Goal: Transaction & Acquisition: Purchase product/service

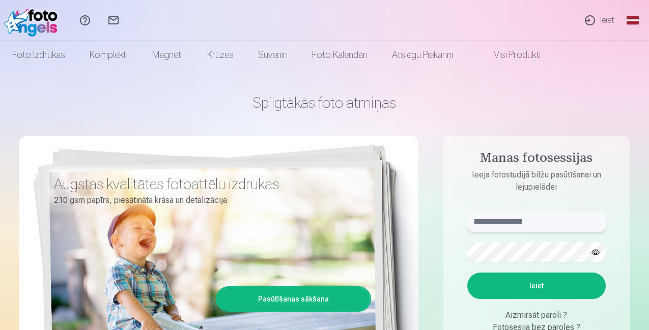
click at [534, 225] on input "text" at bounding box center [536, 222] width 138 height 20
type input "**********"
click at [467, 273] on button "Ieiet" at bounding box center [536, 286] width 138 height 26
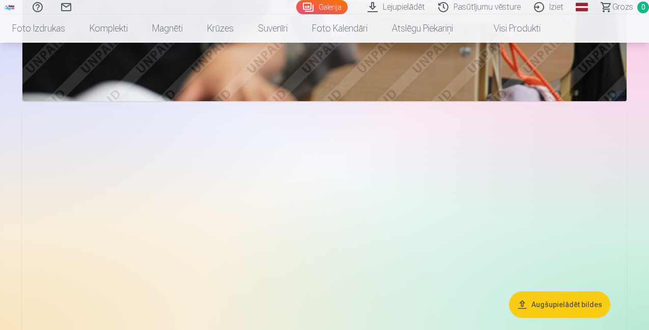
scroll to position [1696, 0]
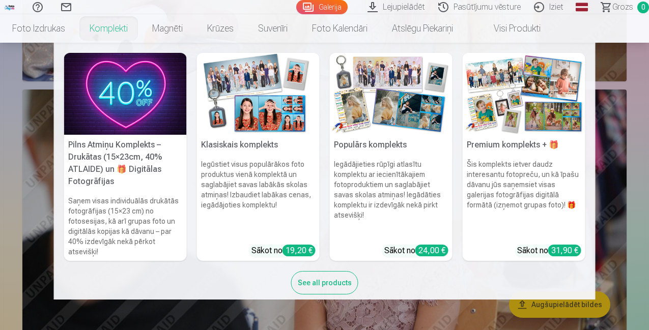
click at [140, 23] on link "Komplekti" at bounding box center [108, 28] width 63 height 29
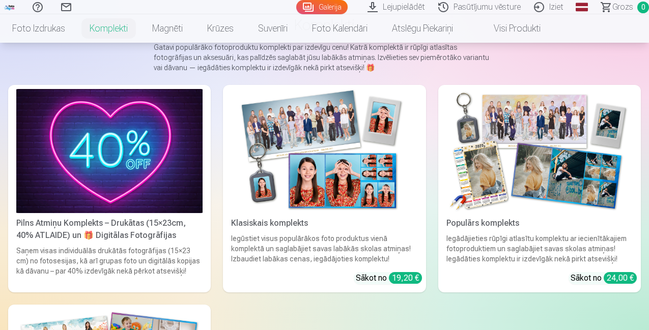
scroll to position [89, 0]
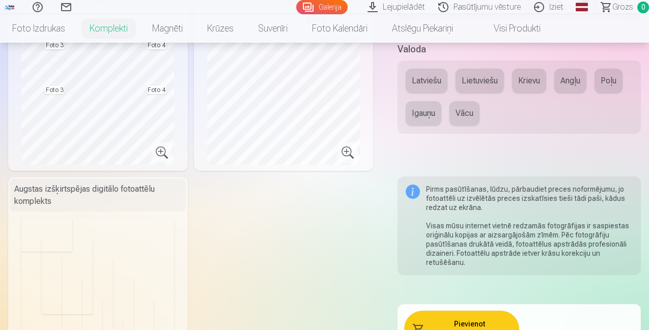
scroll to position [401, 0]
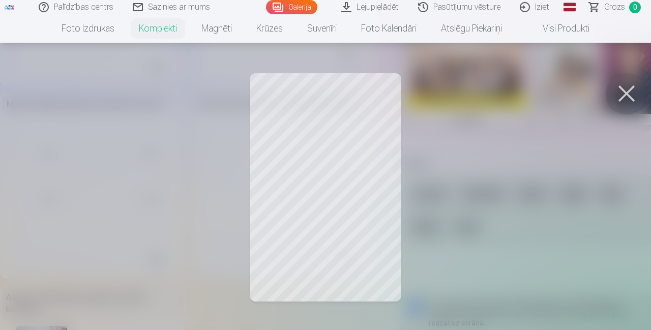
click at [620, 96] on button at bounding box center [627, 93] width 41 height 41
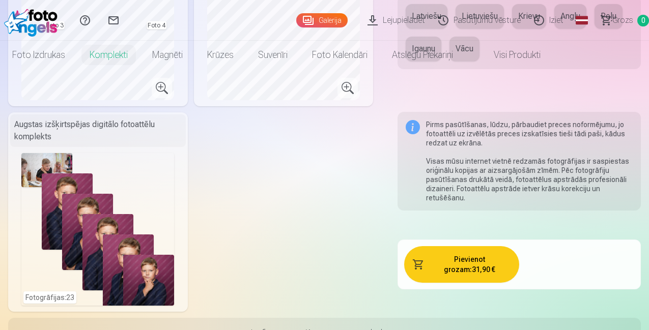
scroll to position [0, 0]
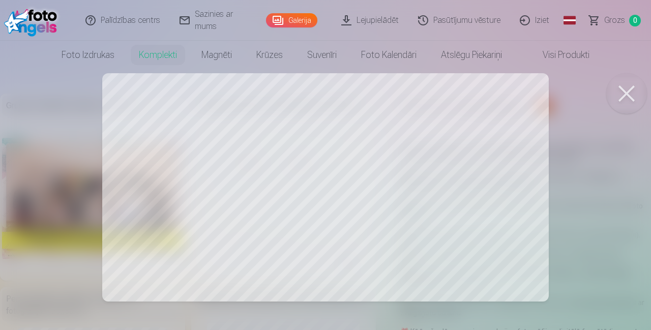
click at [169, 166] on div at bounding box center [325, 165] width 651 height 330
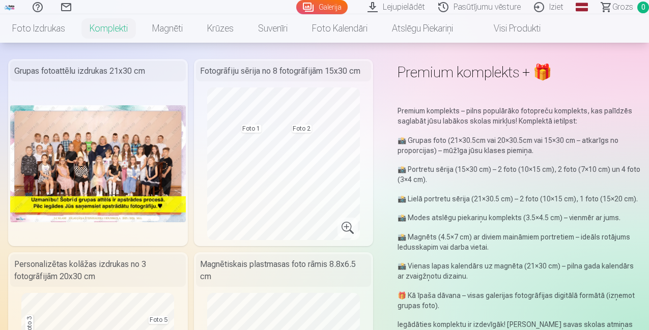
scroll to position [37, 0]
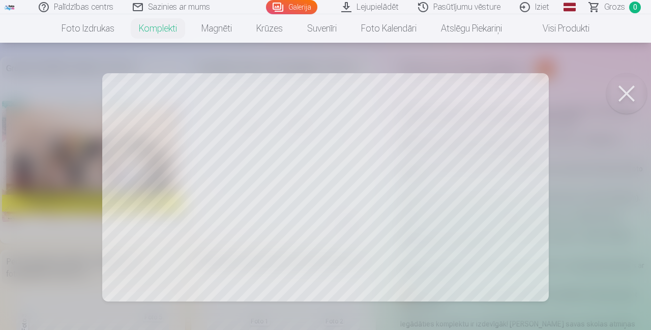
click at [194, 152] on div at bounding box center [325, 165] width 651 height 330
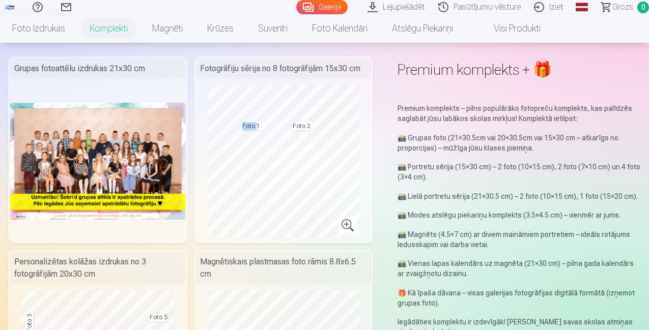
click at [194, 152] on div "Fotogrāfiju sērija no 8 fotogrāfijām 15x30 cm Foto 1 Foto 2" at bounding box center [284, 149] width 180 height 187
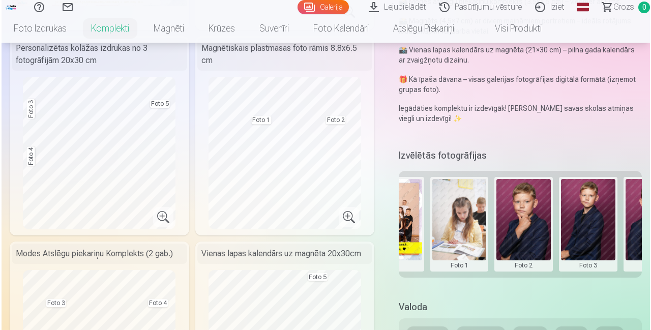
scroll to position [0, 153]
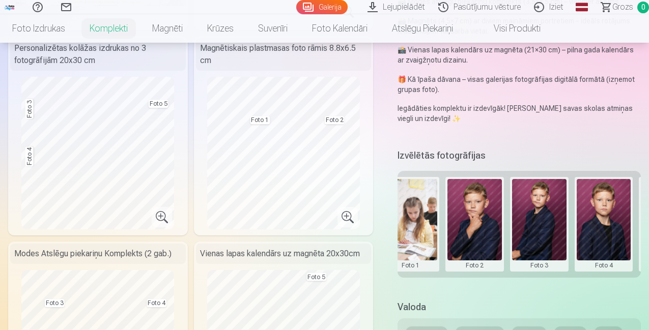
click at [428, 189] on button at bounding box center [410, 224] width 54 height 91
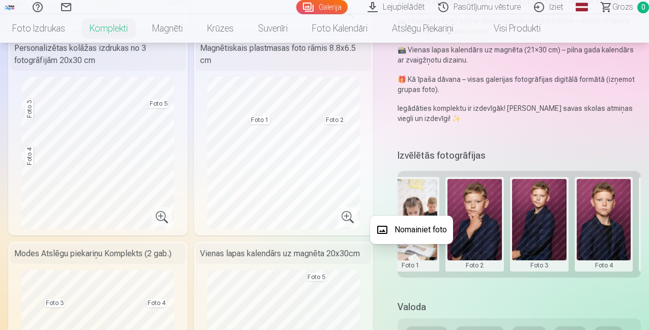
click at [418, 223] on button "Nomainiet foto" at bounding box center [411, 230] width 83 height 29
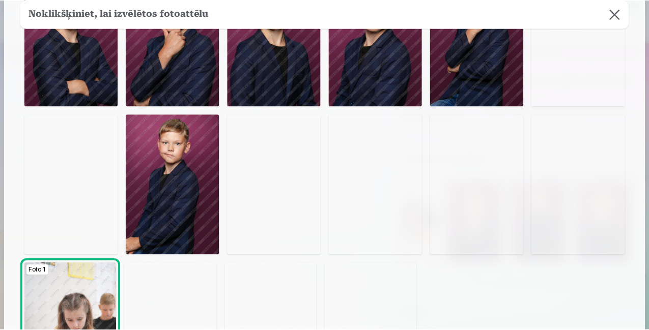
scroll to position [108, 0]
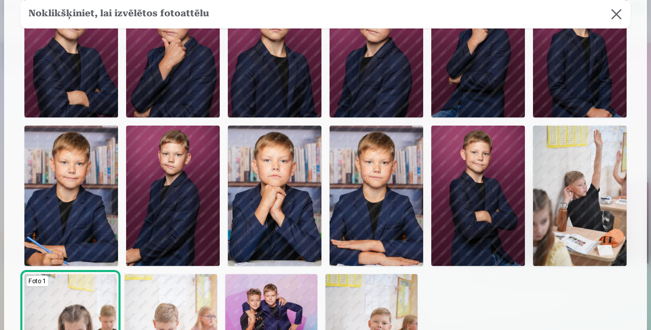
click at [281, 203] on img at bounding box center [275, 196] width 94 height 140
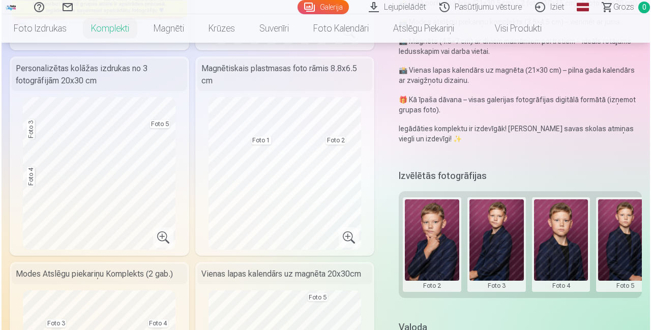
scroll to position [0, 207]
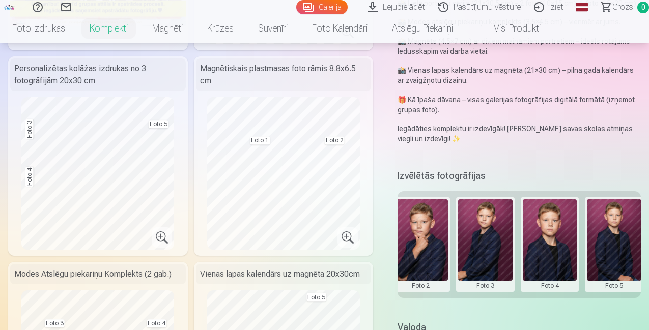
click at [481, 247] on button at bounding box center [485, 245] width 54 height 91
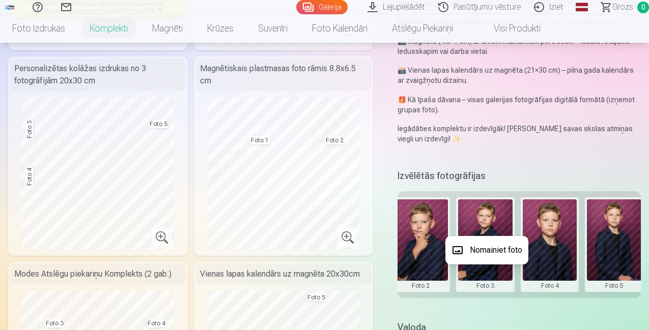
click at [480, 249] on button "Nomainiet foto" at bounding box center [486, 250] width 83 height 29
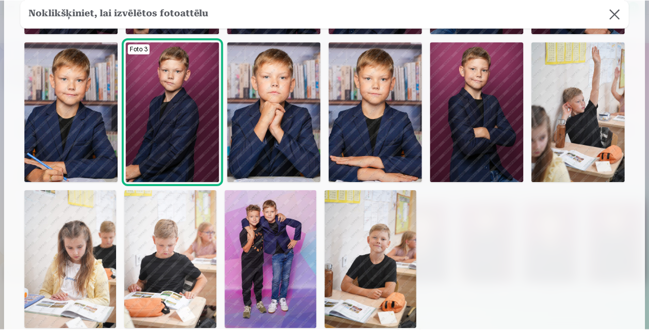
scroll to position [197, 0]
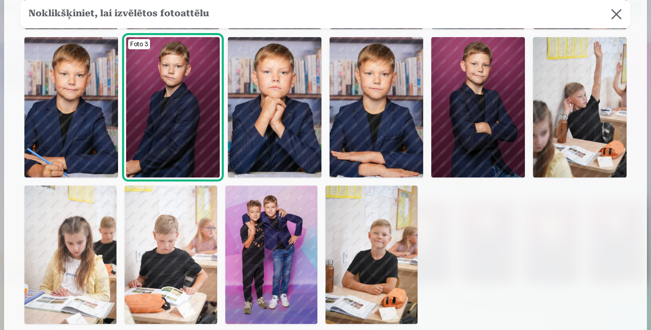
click at [282, 233] on img at bounding box center [271, 255] width 92 height 138
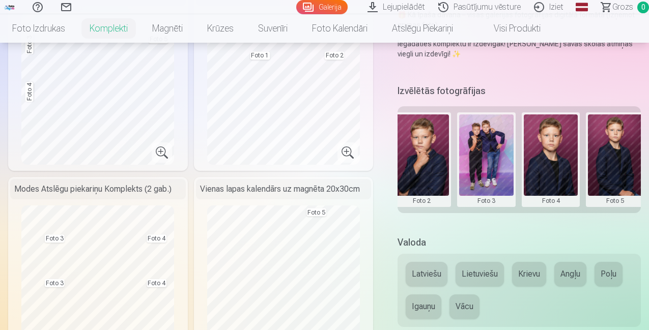
scroll to position [265, 0]
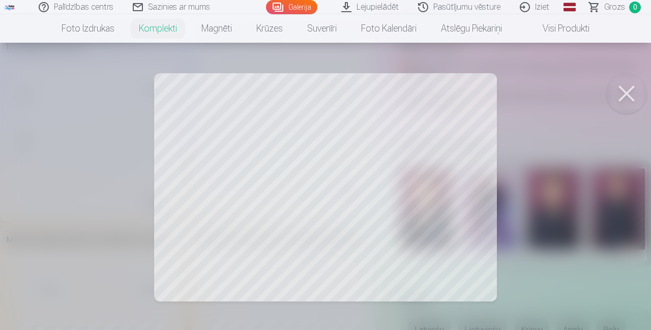
click at [633, 85] on button at bounding box center [627, 93] width 41 height 41
click at [628, 83] on button at bounding box center [627, 93] width 41 height 41
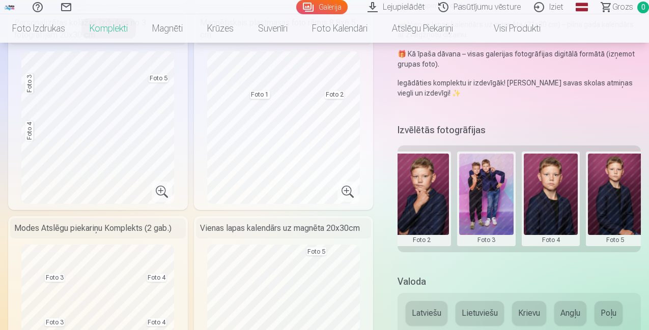
scroll to position [271, 0]
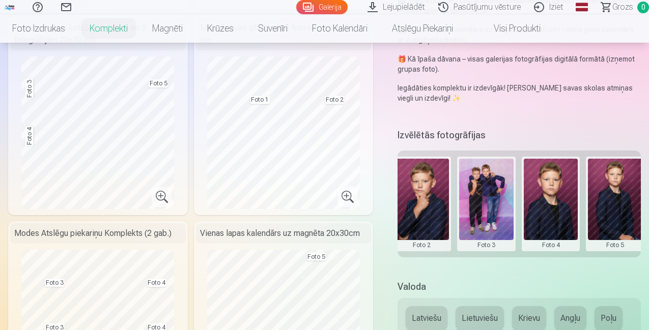
click at [508, 225] on button at bounding box center [486, 204] width 54 height 91
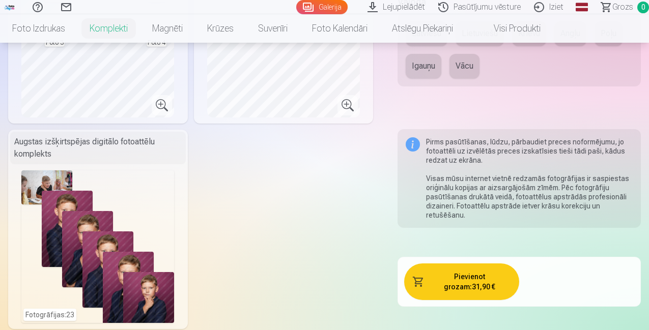
scroll to position [539, 0]
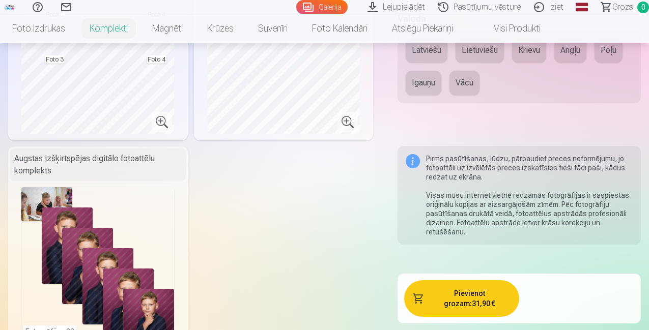
click at [86, 26] on div at bounding box center [324, 165] width 649 height 330
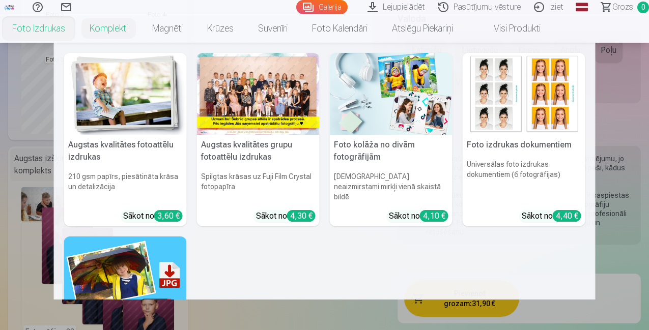
click at [77, 24] on link "Foto izdrukas" at bounding box center [38, 28] width 77 height 29
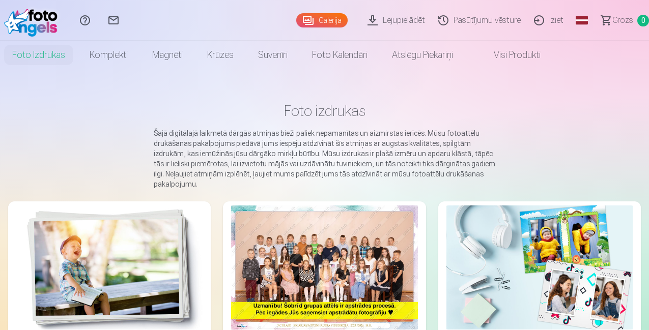
click at [296, 22] on link "Galerija" at bounding box center [321, 20] width 51 height 14
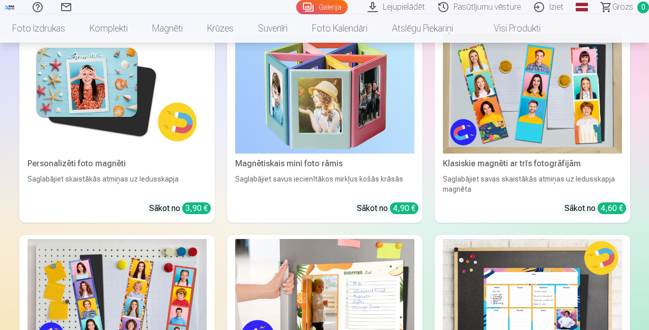
scroll to position [4472, 0]
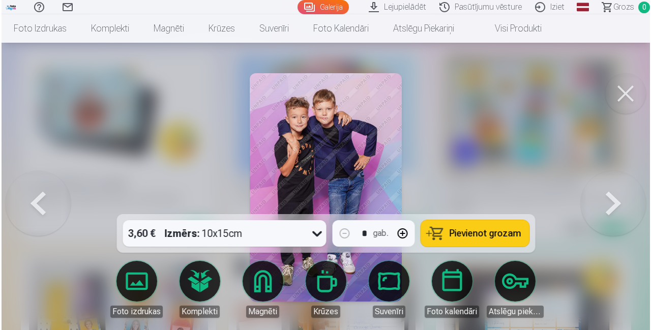
scroll to position [4489, 0]
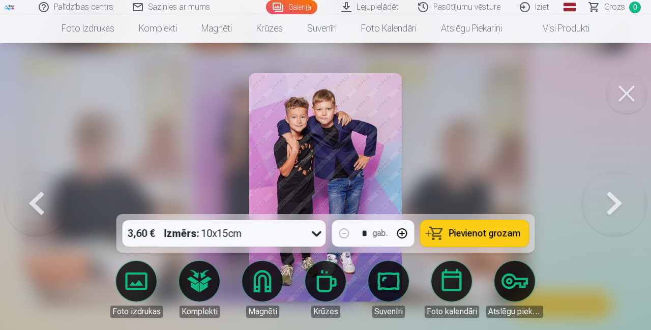
click at [627, 82] on button at bounding box center [627, 93] width 41 height 41
